Goal: Task Accomplishment & Management: Complete application form

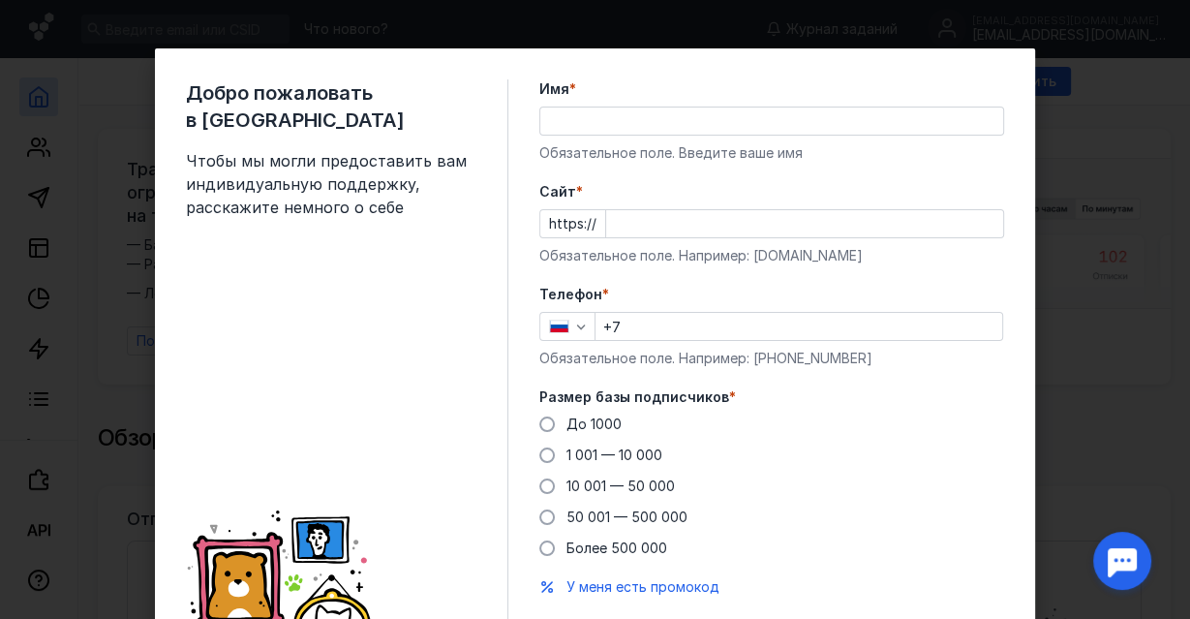
click at [595, 114] on input "Имя *" at bounding box center [771, 120] width 463 height 27
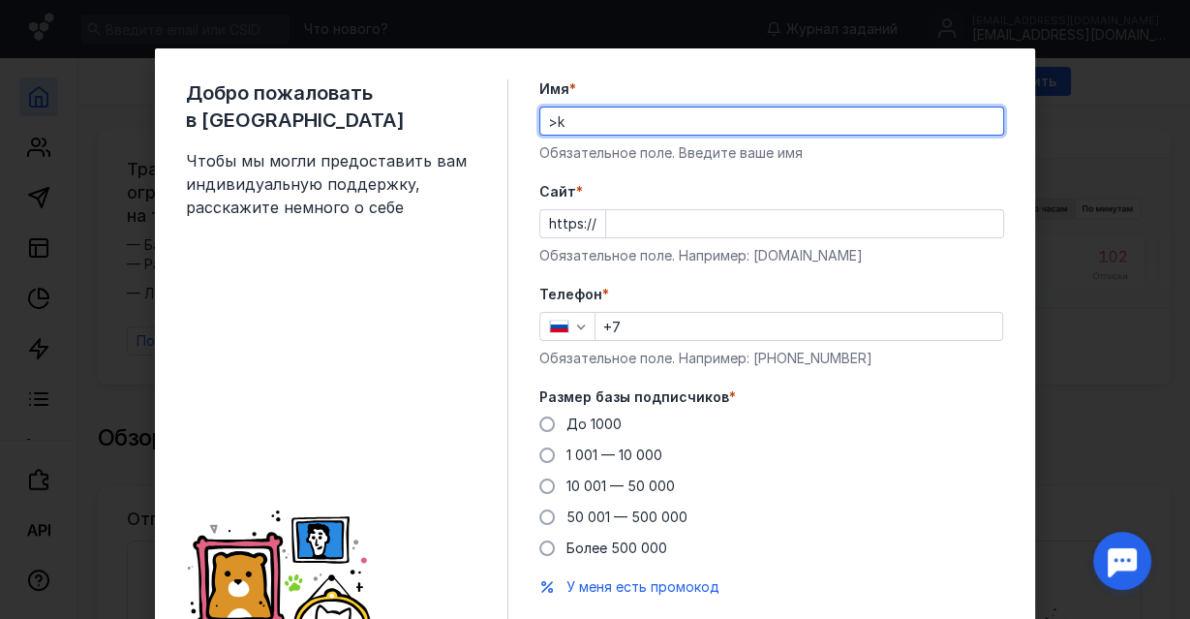
type input ">"
type input "[PERSON_NAME]"
click at [525, 178] on div "Добро пожаловать в Sendsay Чтобы мы могли предоставить вам индивидуальную подде…" at bounding box center [595, 370] width 880 height 645
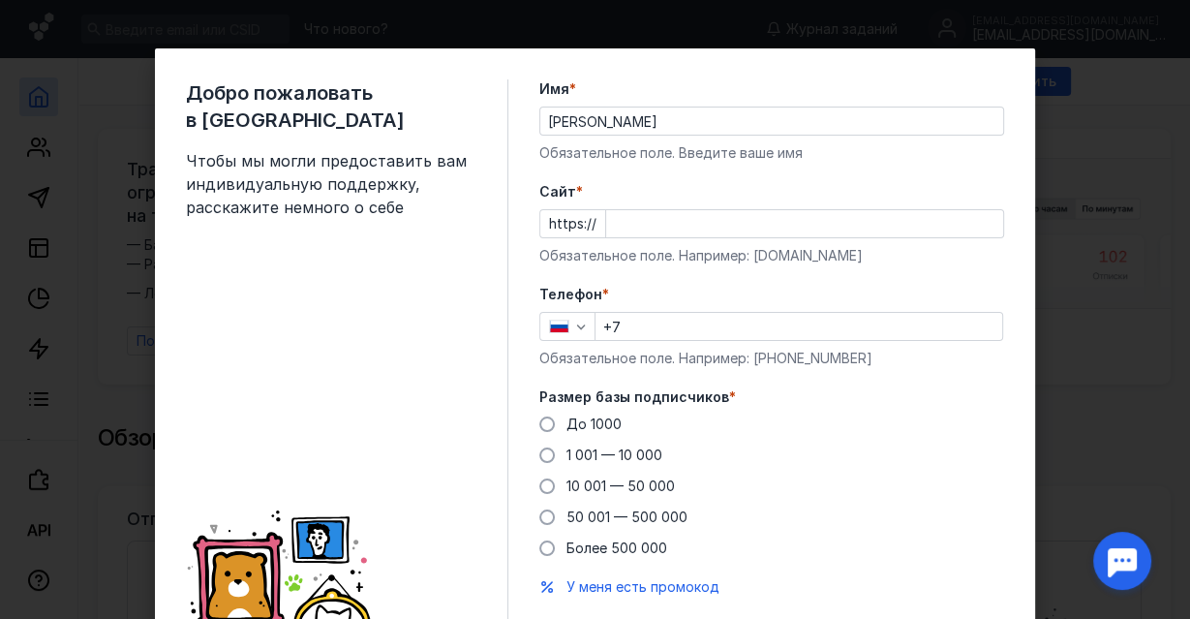
click at [629, 224] on input "Cайт *" at bounding box center [804, 223] width 397 height 27
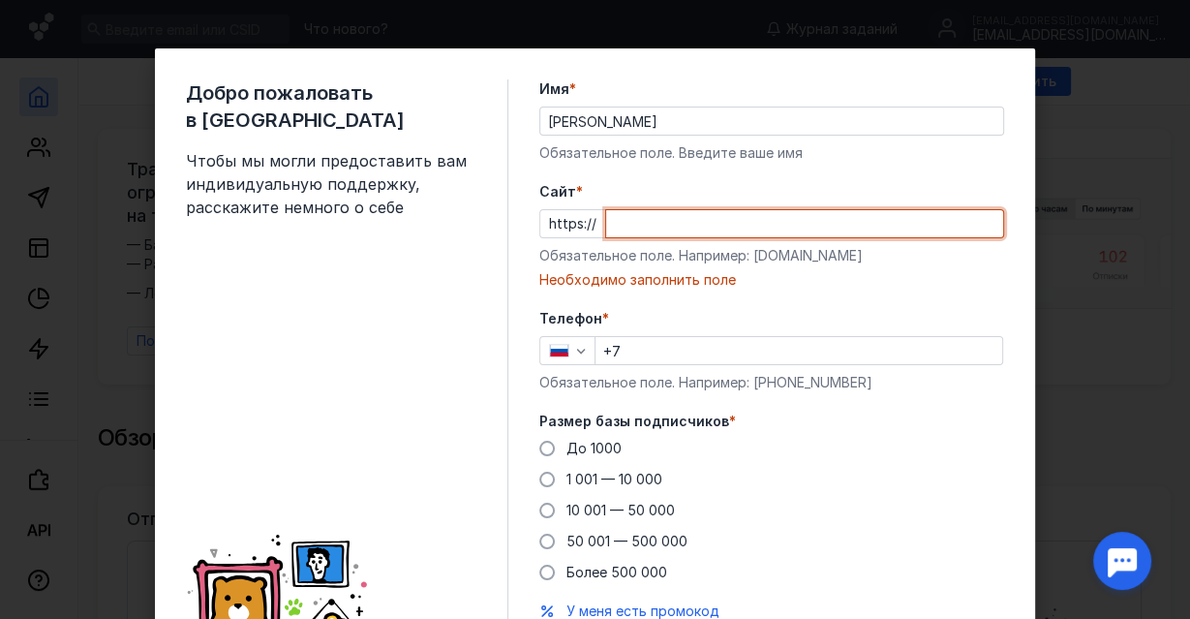
paste input "[DOMAIN_NAME][URL]"
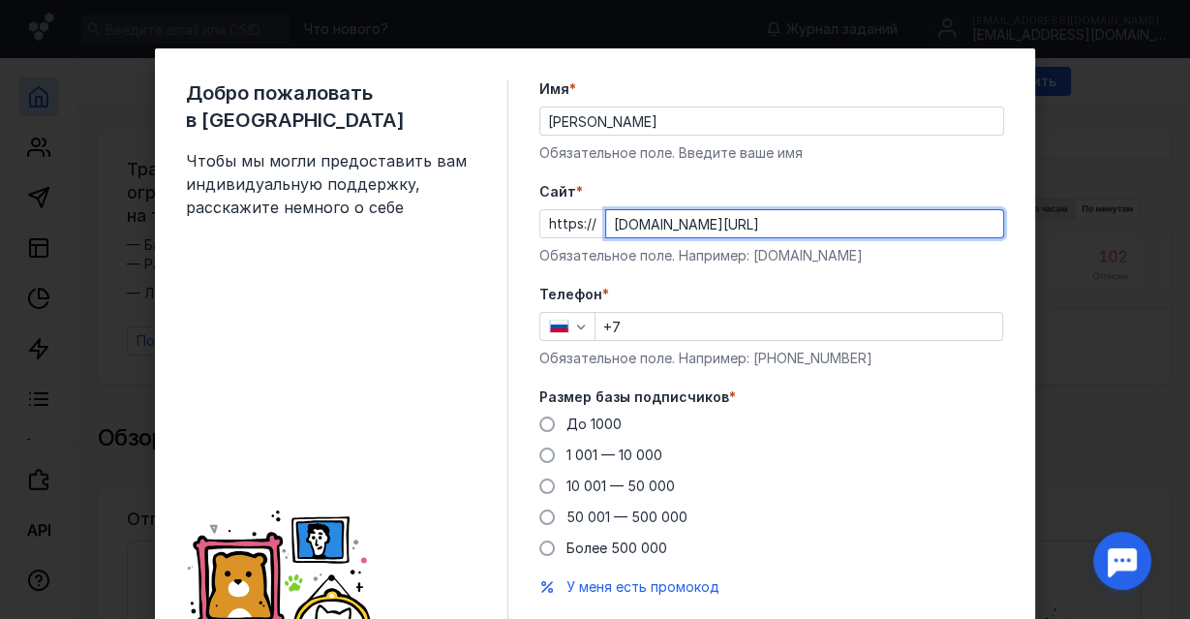
type input "[DOMAIN_NAME][URL]"
click at [659, 330] on input "+7" at bounding box center [798, 326] width 407 height 27
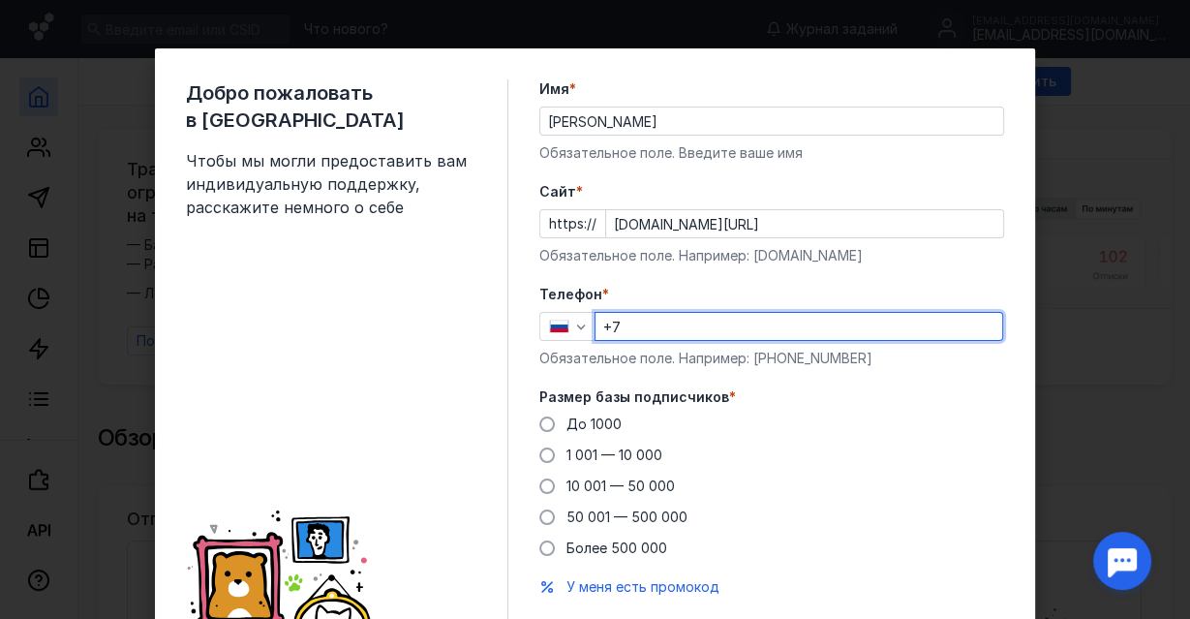
paste input "[PHONE_NUMBER]"
click at [626, 325] on input "[PHONE_NUMBER]" at bounding box center [798, 326] width 407 height 27
type input "[PHONE_NUMBER]"
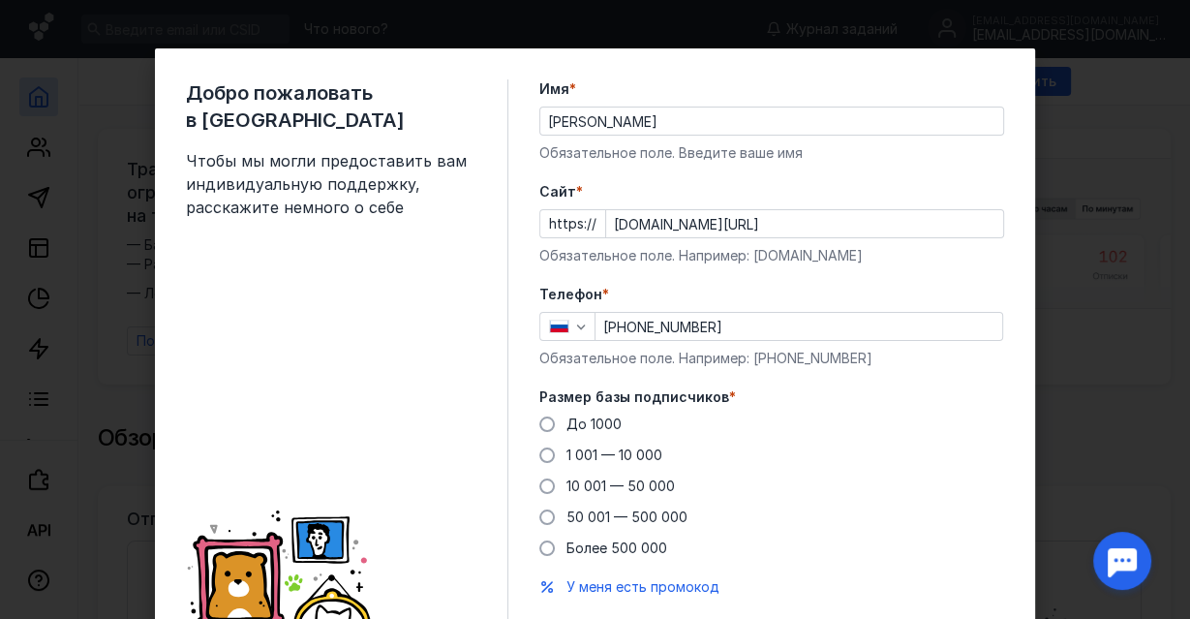
click at [850, 472] on div "До [DATE] 1 001 — 10 000 10 001 — 50 000 50 001 — 500 000 Более 500 000" at bounding box center [771, 485] width 465 height 143
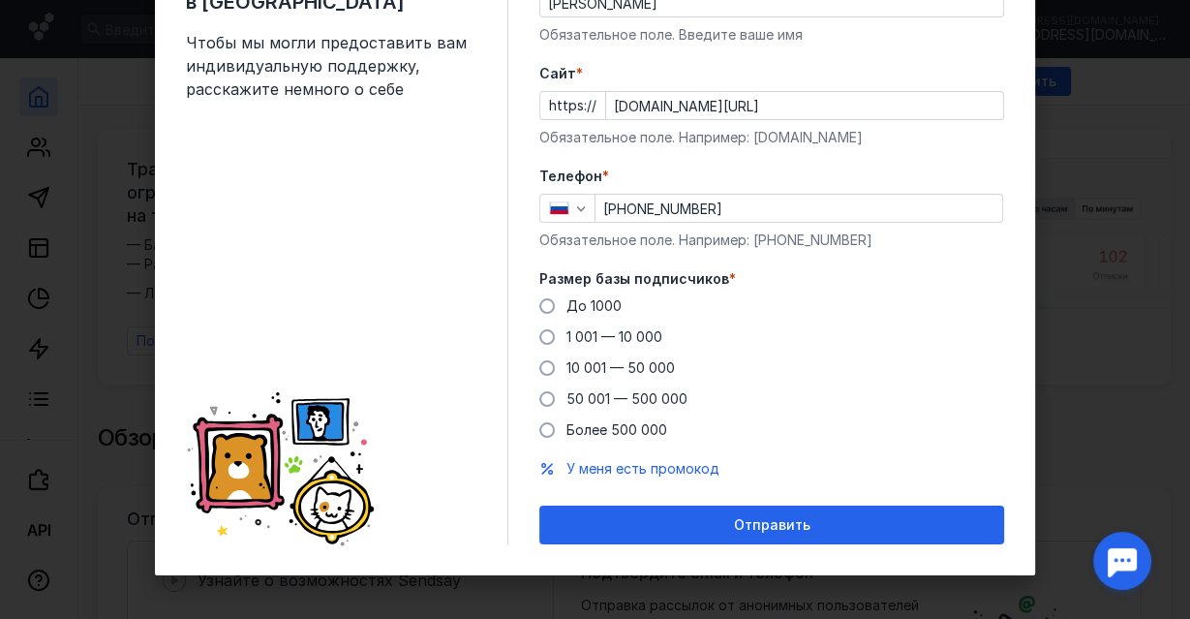
scroll to position [122, 0]
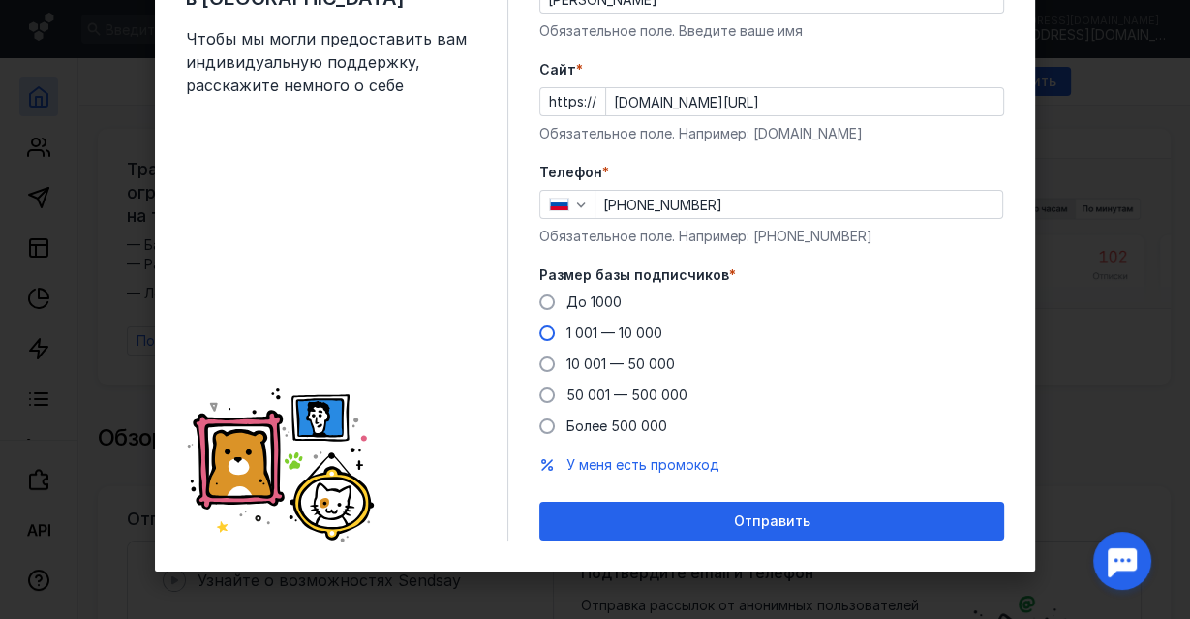
click at [542, 329] on span at bounding box center [546, 332] width 15 height 15
click at [0, 0] on input "1 001 — 10 000" at bounding box center [0, 0] width 0 height 0
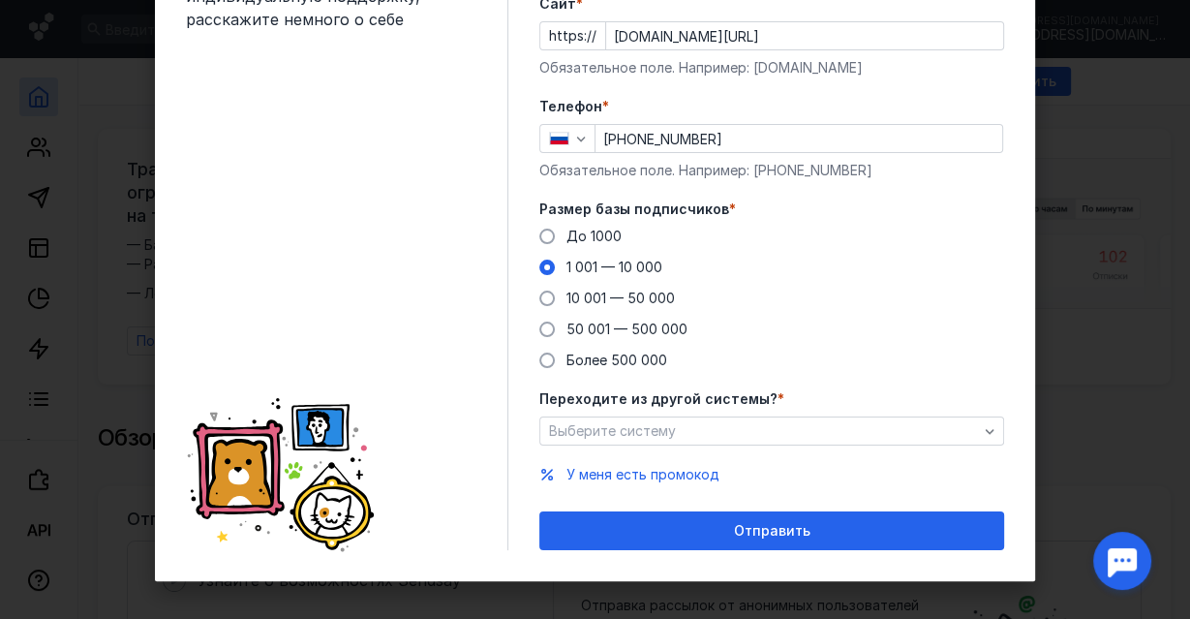
scroll to position [198, 0]
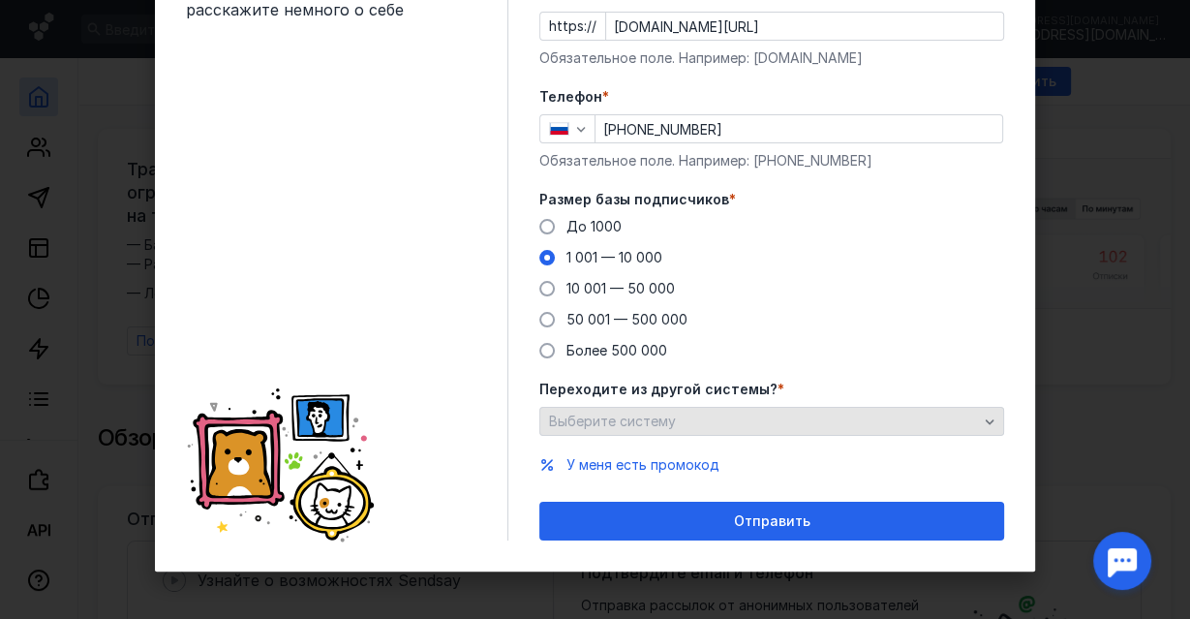
click at [672, 429] on div "Выберите систему" at bounding box center [771, 421] width 465 height 29
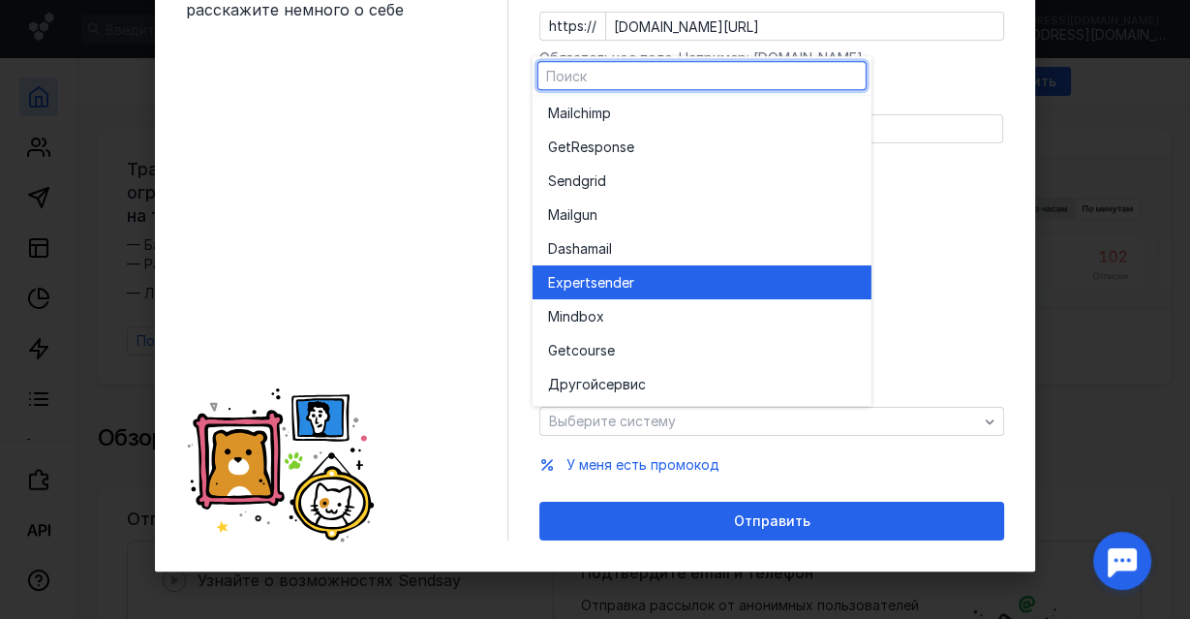
scroll to position [0, 0]
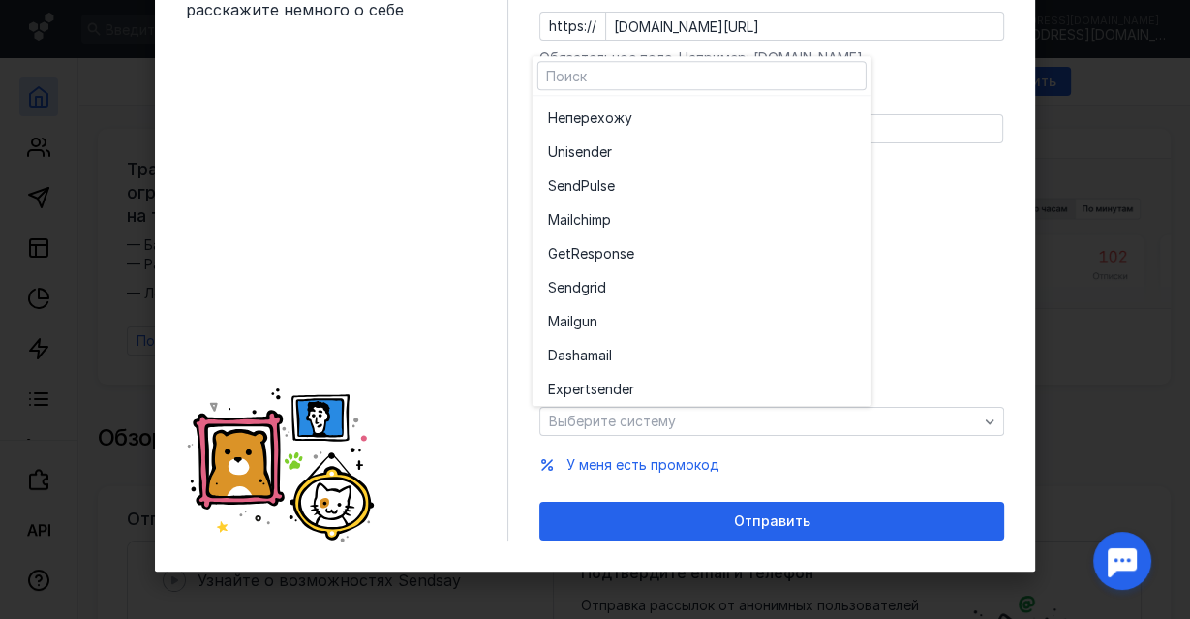
click at [999, 191] on div "Добро пожаловать в Sendsay Чтобы мы могли предоставить вам индивидуальную подде…" at bounding box center [595, 211] width 880 height 720
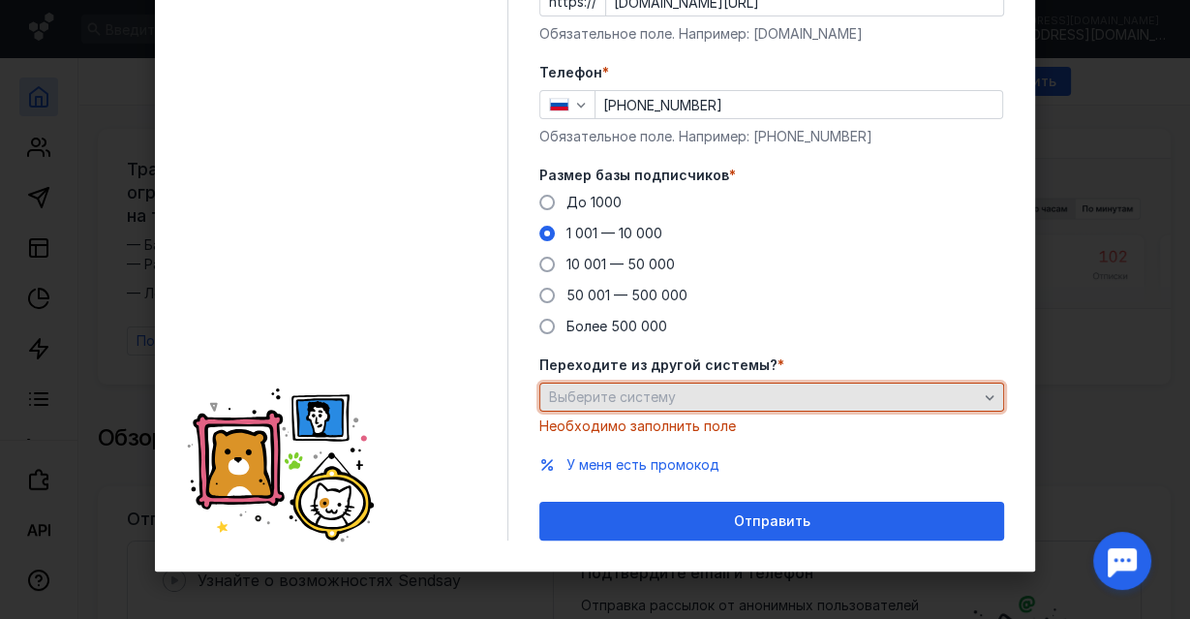
click at [620, 402] on span "Выберите систему" at bounding box center [612, 396] width 127 height 16
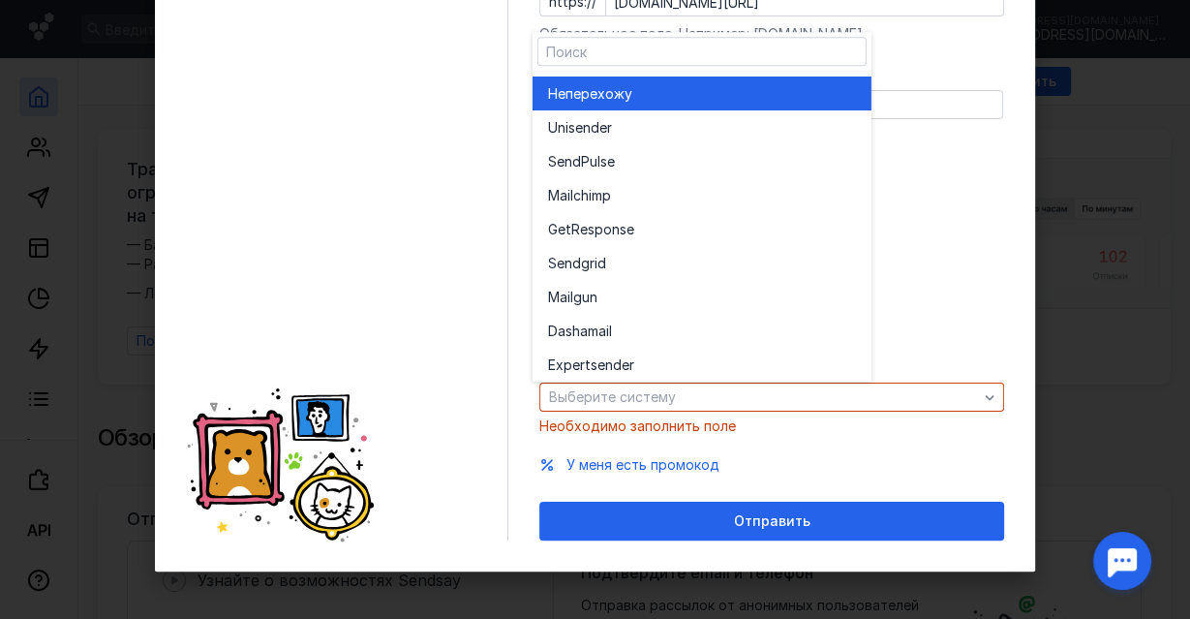
click at [623, 92] on span "перехожу" at bounding box center [598, 93] width 67 height 19
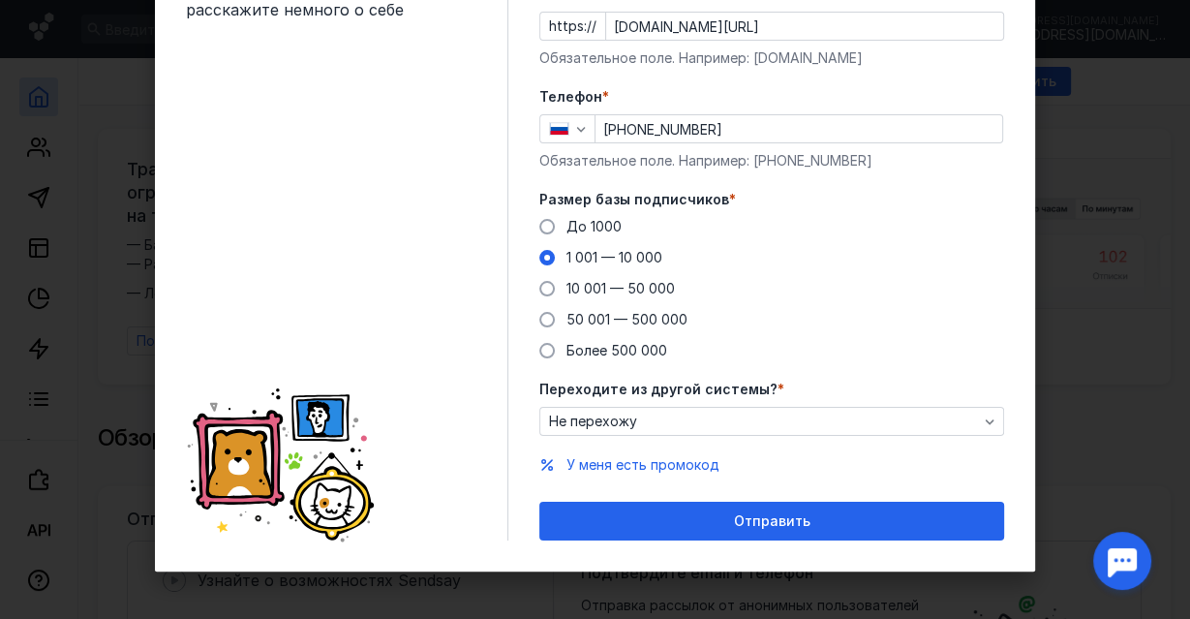
click at [729, 196] on span "*" at bounding box center [732, 199] width 7 height 19
click at [729, 194] on span "*" at bounding box center [732, 199] width 7 height 19
click at [540, 229] on span at bounding box center [546, 226] width 15 height 15
click at [0, 0] on input "До 1000" at bounding box center [0, 0] width 0 height 0
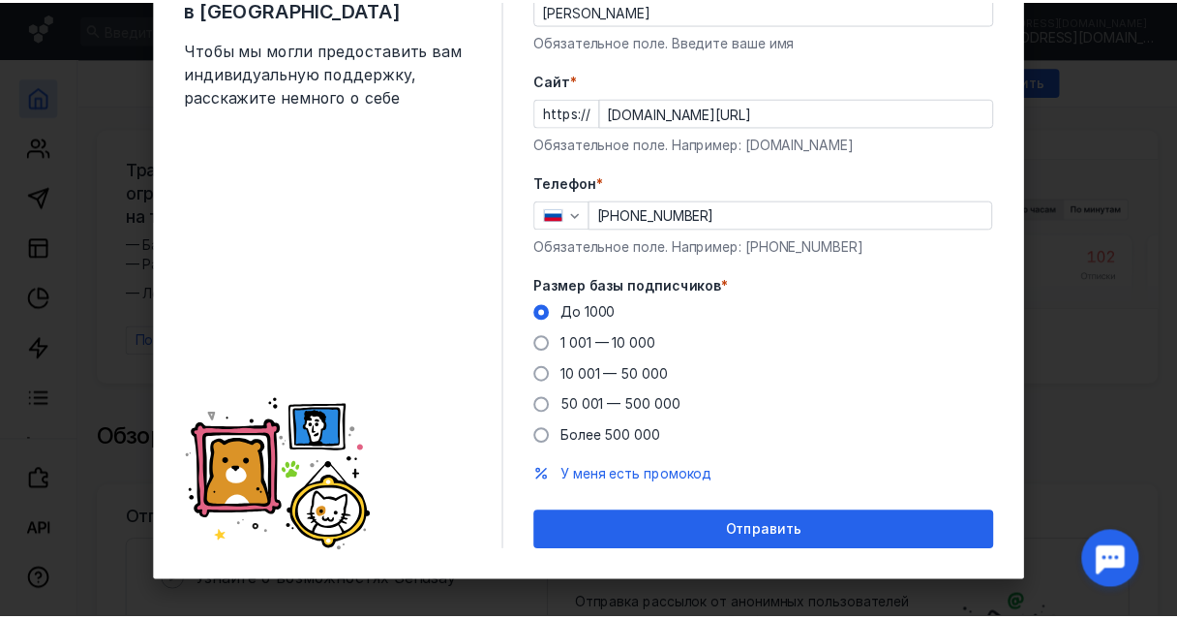
scroll to position [122, 0]
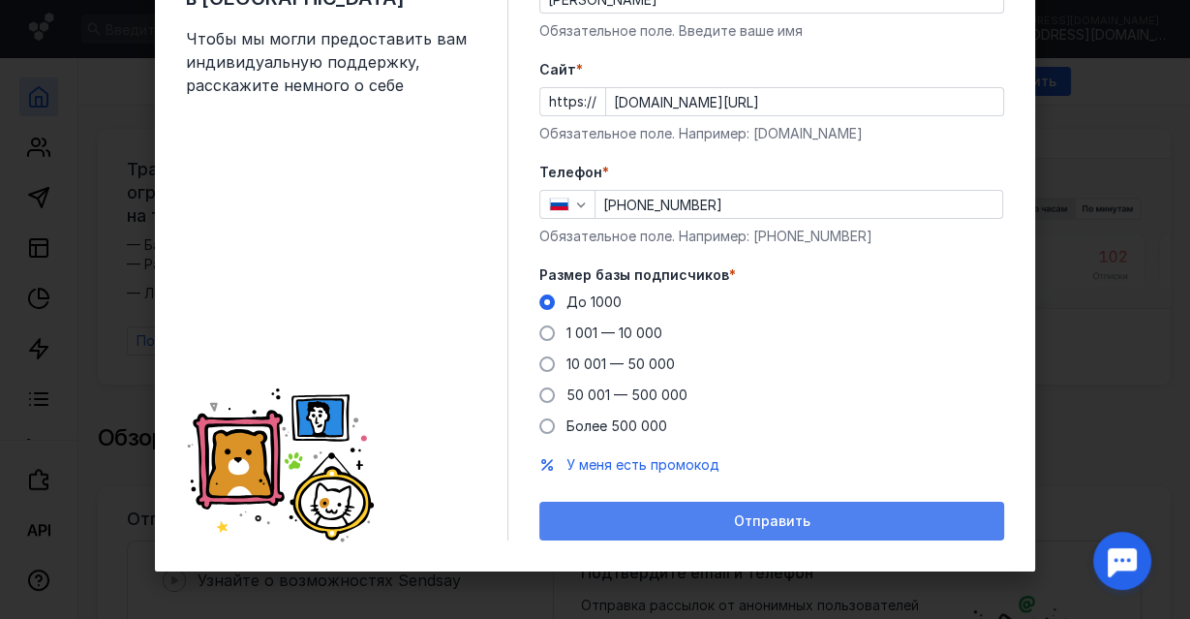
click at [685, 527] on div "Отправить" at bounding box center [771, 521] width 445 height 16
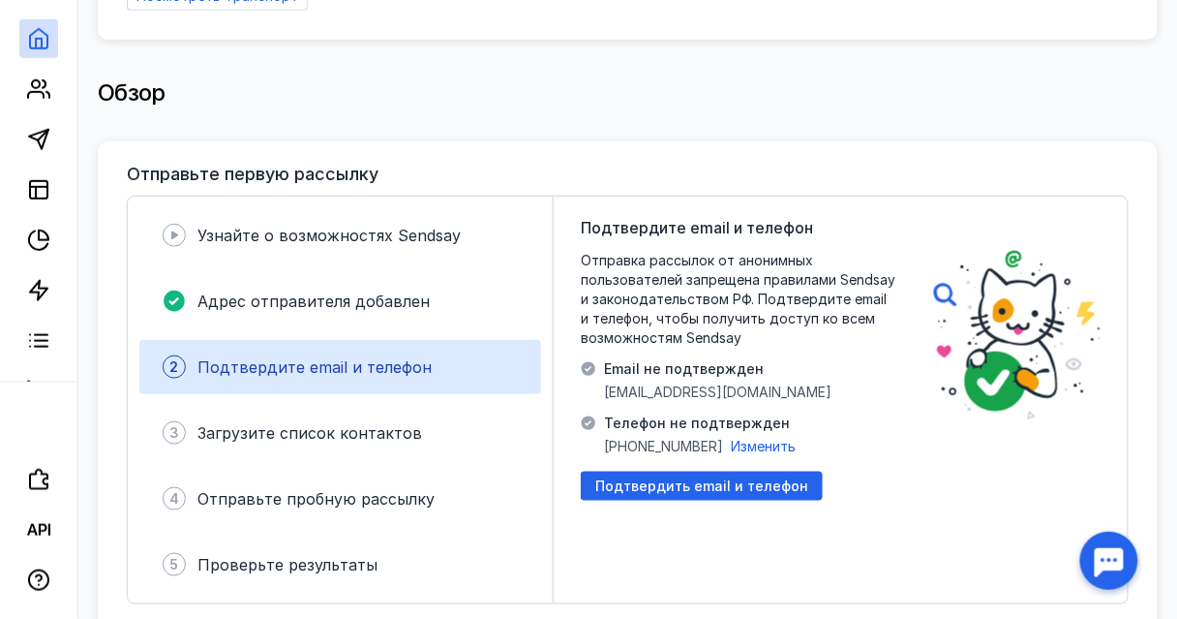
scroll to position [387, 0]
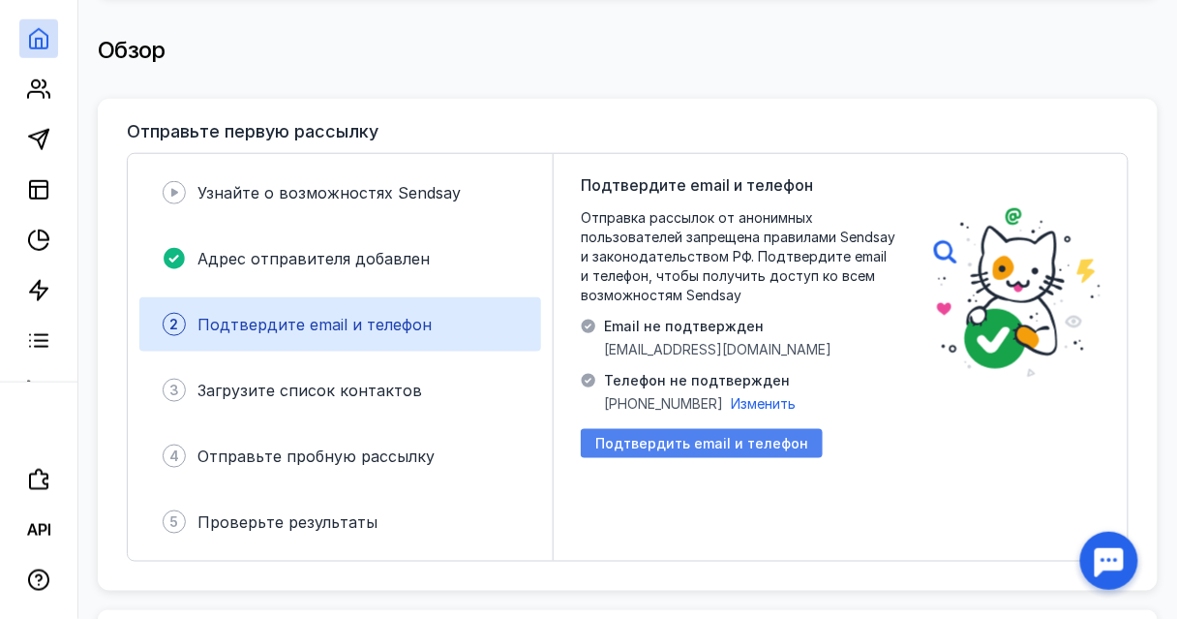
click at [690, 439] on span "Подтвердить email и телефон" at bounding box center [701, 444] width 213 height 16
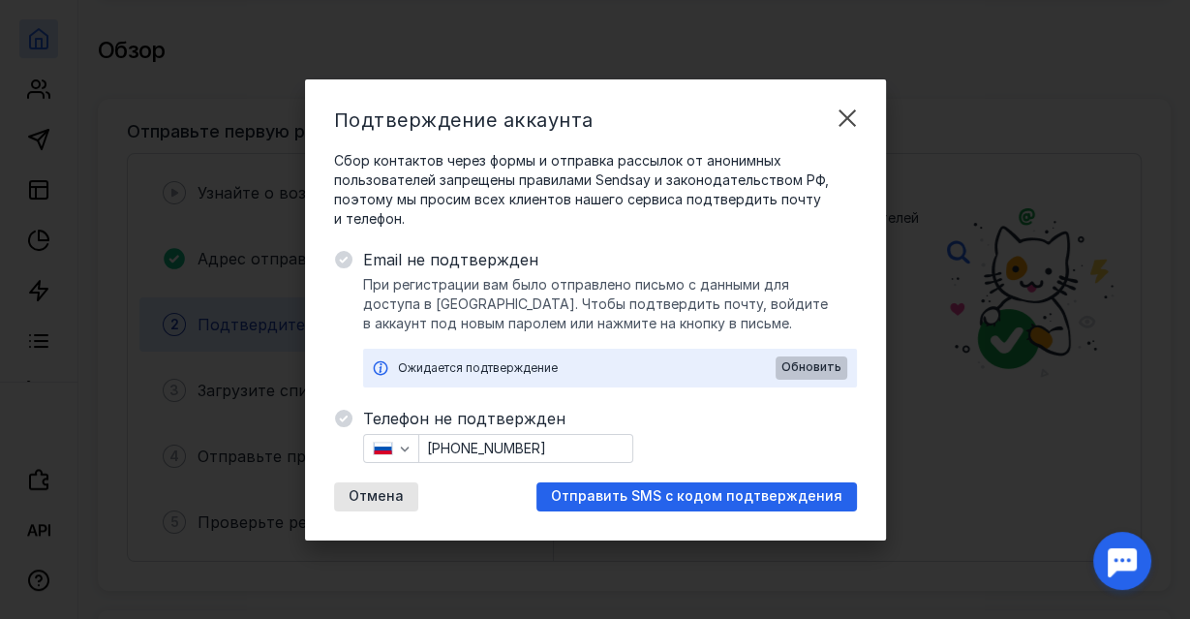
click at [828, 369] on span "Обновить" at bounding box center [811, 367] width 60 height 14
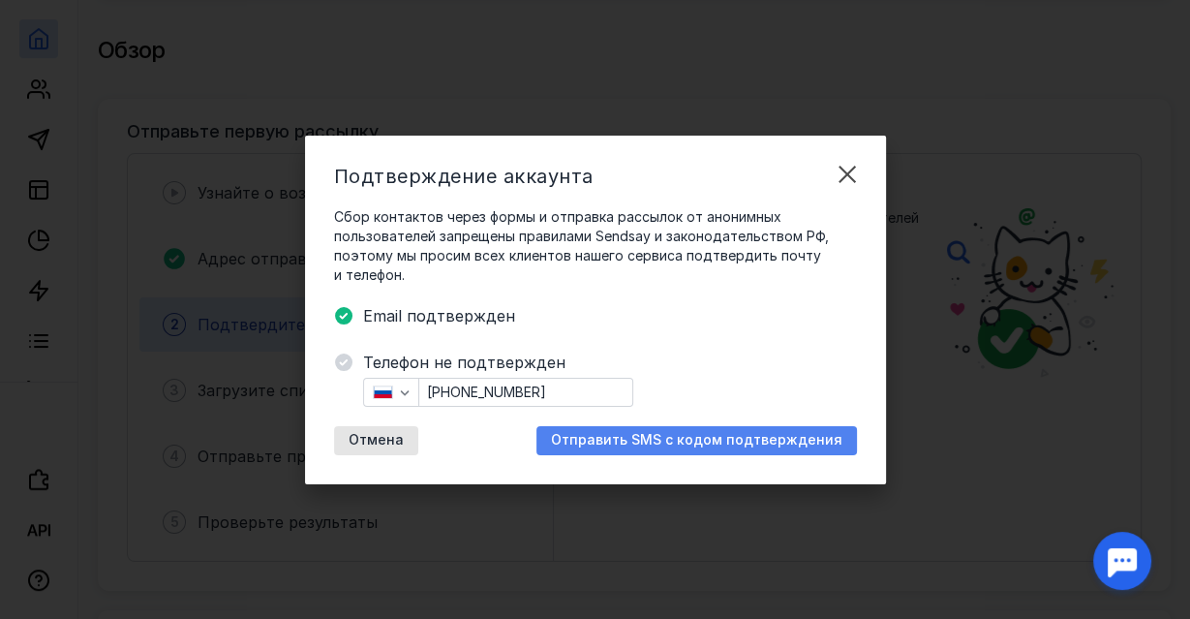
click at [717, 442] on span "Отправить SMS с кодом подтверждения" at bounding box center [696, 440] width 291 height 16
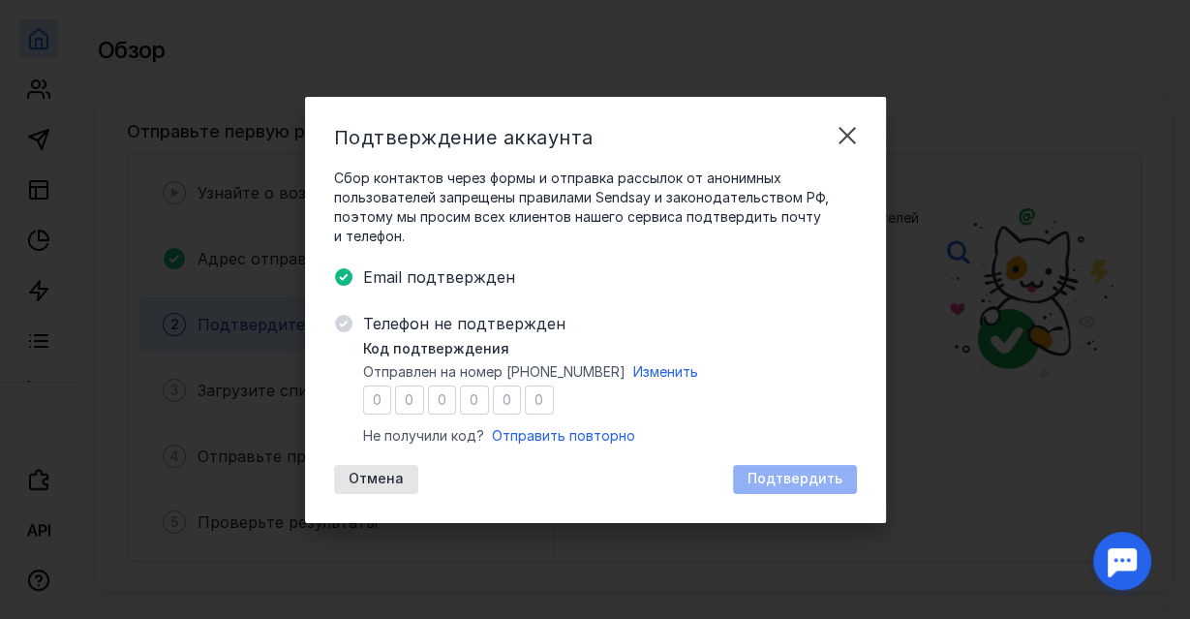
click at [383, 407] on input "number" at bounding box center [377, 399] width 29 height 29
click at [373, 400] on input "number" at bounding box center [377, 399] width 29 height 29
click at [547, 437] on span "Отправить повторно" at bounding box center [563, 435] width 143 height 16
click at [384, 396] on input "number" at bounding box center [377, 399] width 29 height 29
type input "0"
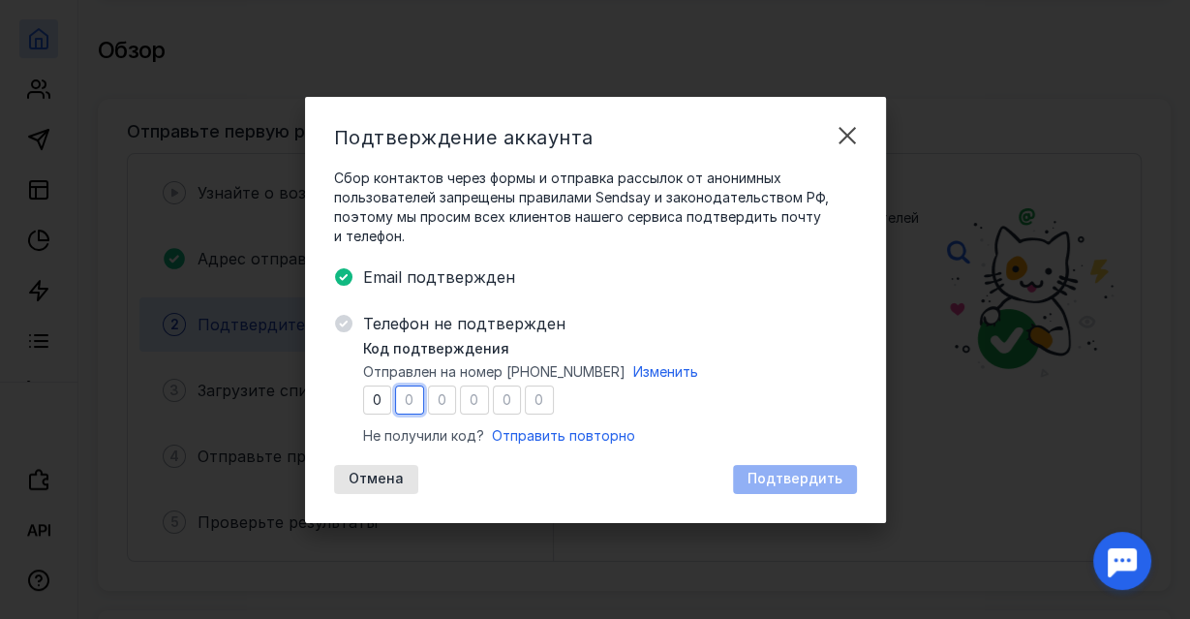
type input "7"
type input "9"
type input "1"
type input "0"
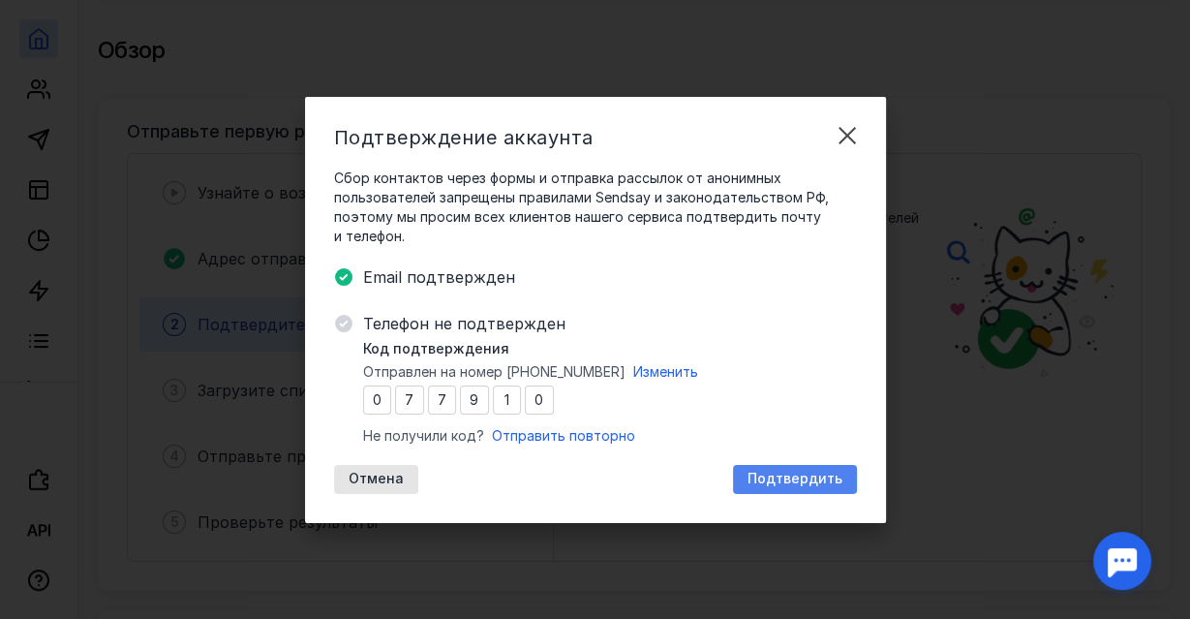
click at [796, 480] on span "Подтвердить" at bounding box center [794, 479] width 95 height 16
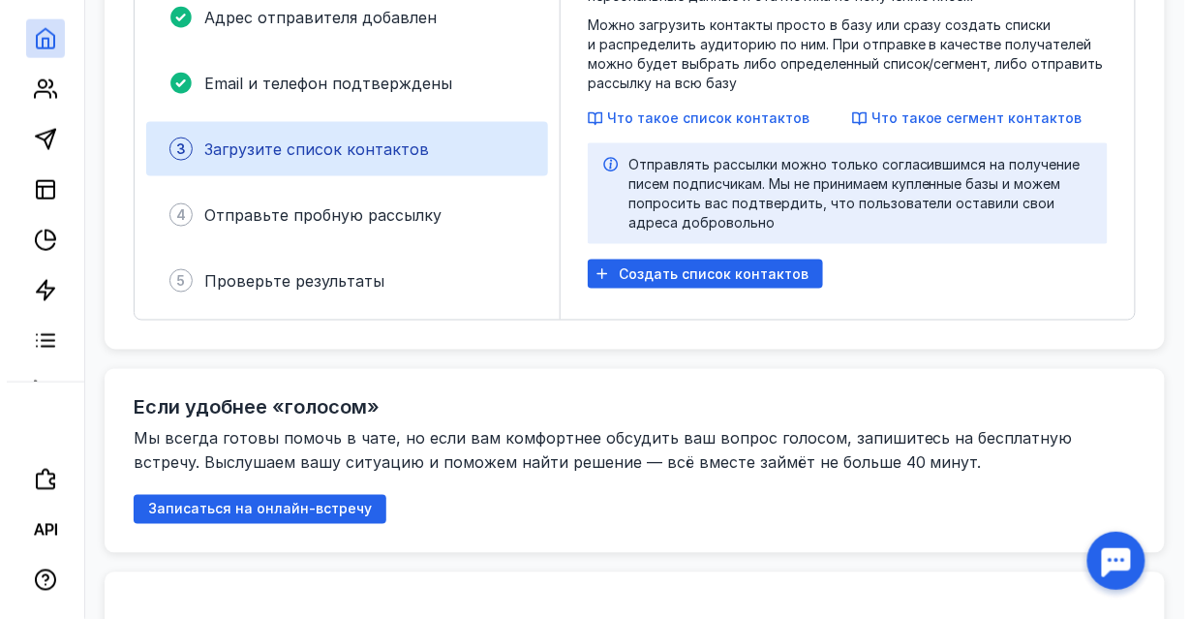
scroll to position [620, 0]
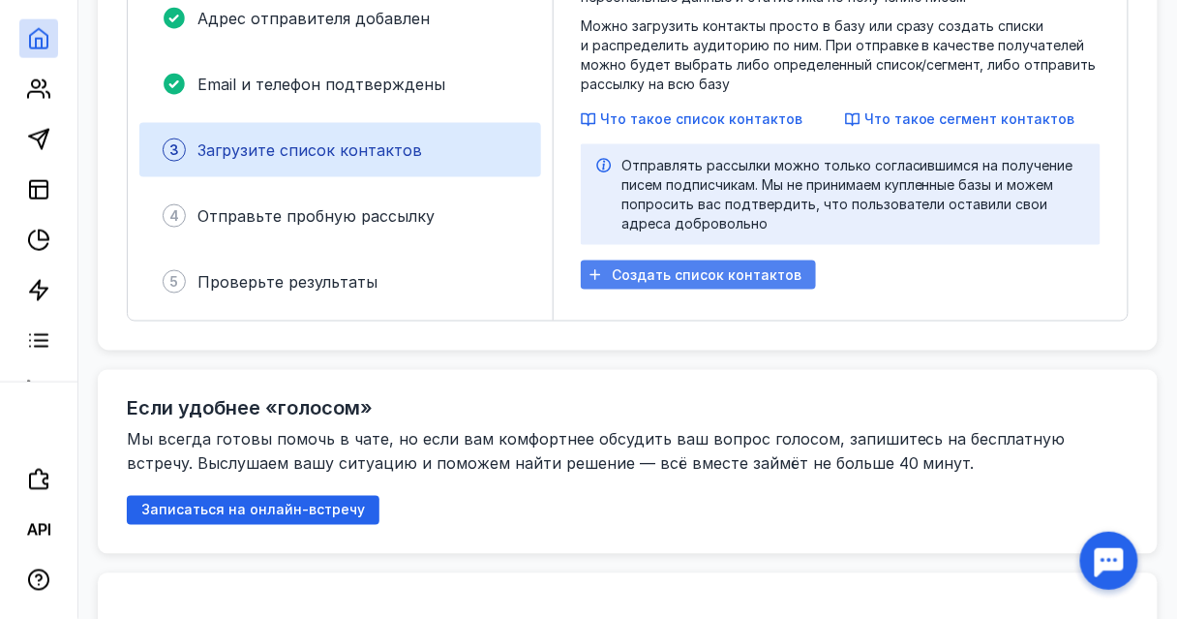
click at [655, 284] on div "Создать список контактов" at bounding box center [698, 274] width 235 height 29
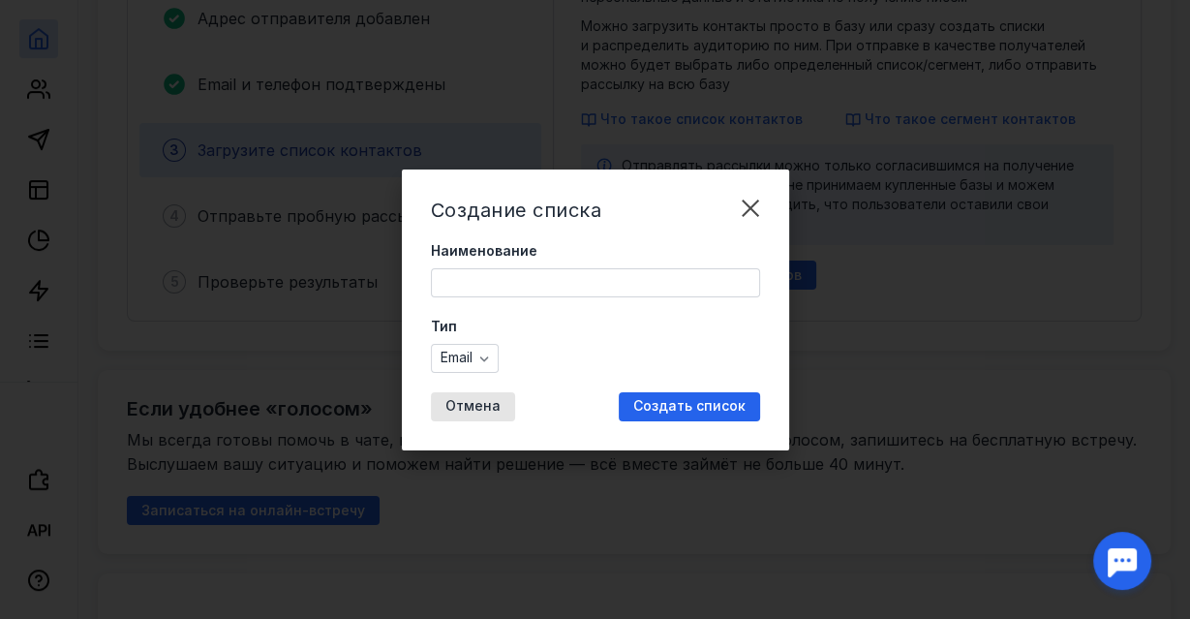
click at [655, 284] on input "Наименование" at bounding box center [595, 282] width 327 height 27
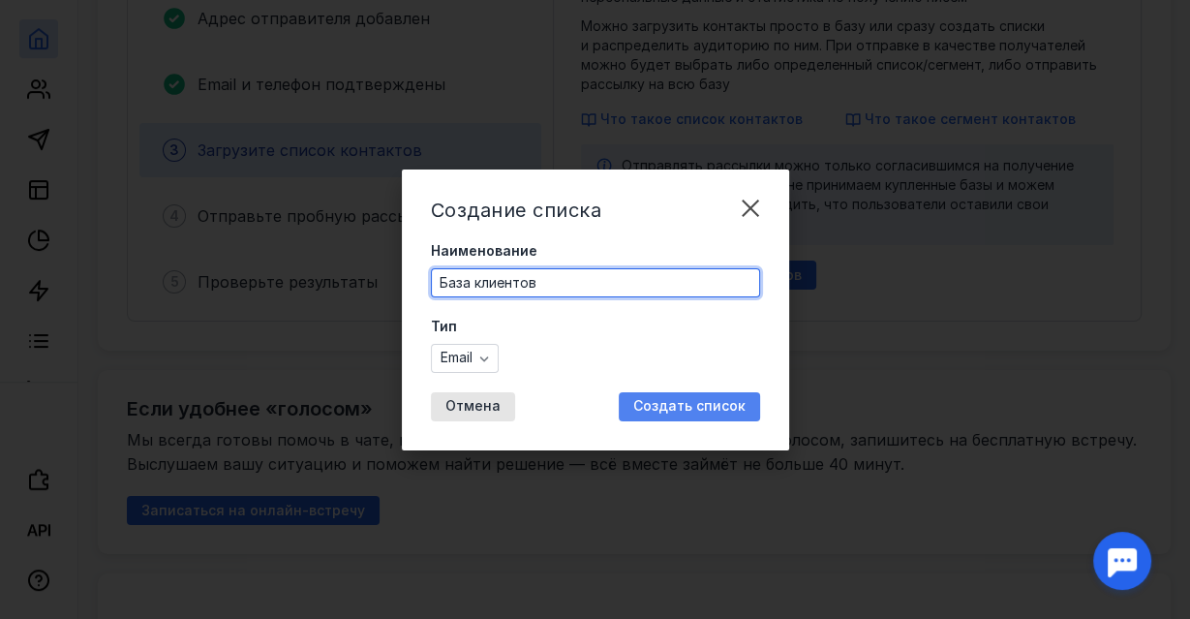
type input "База клиентов"
click at [716, 411] on span "Создать список" at bounding box center [689, 406] width 112 height 16
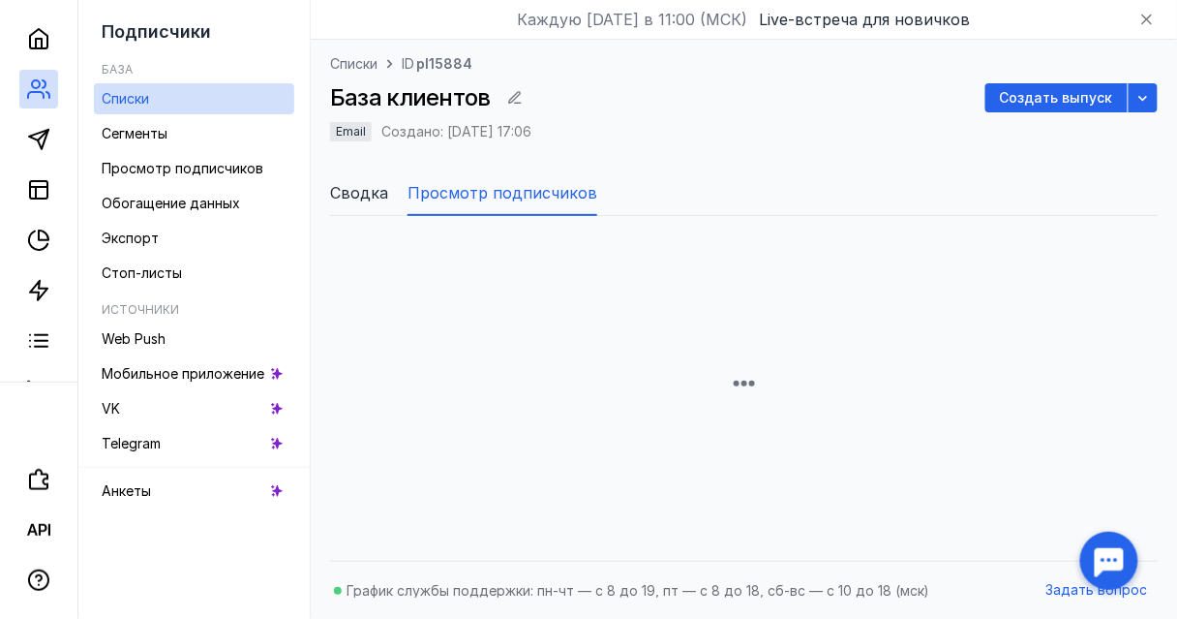
scroll to position [325, 0]
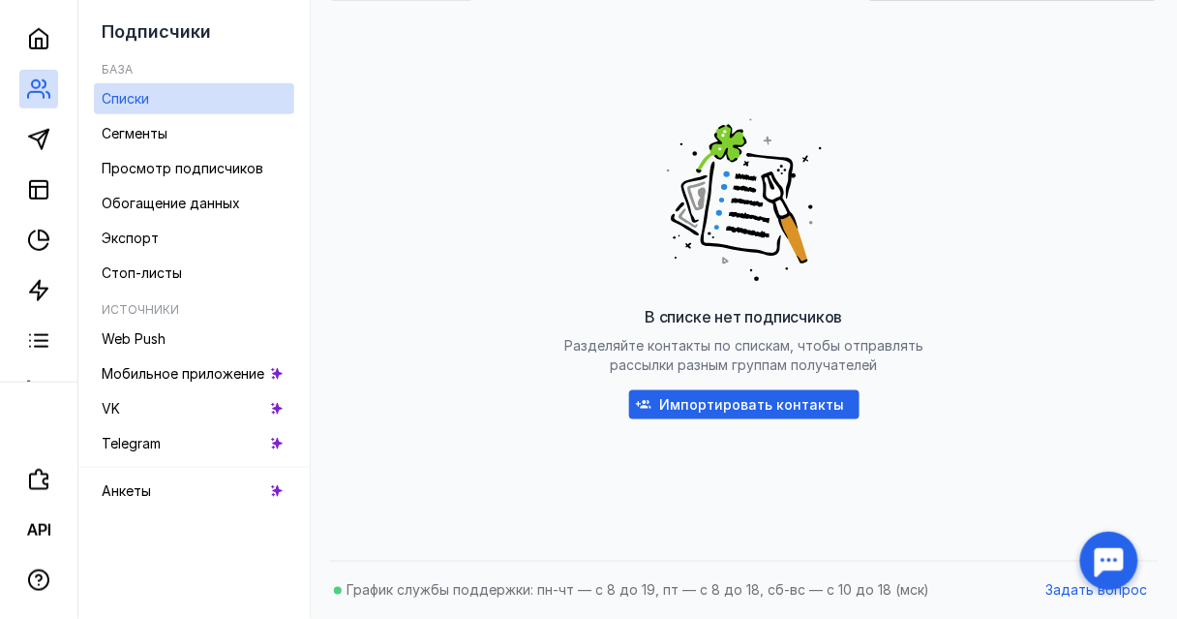
click at [728, 412] on span "Импортировать контакты" at bounding box center [752, 405] width 185 height 16
